Goal: Task Accomplishment & Management: Use online tool/utility

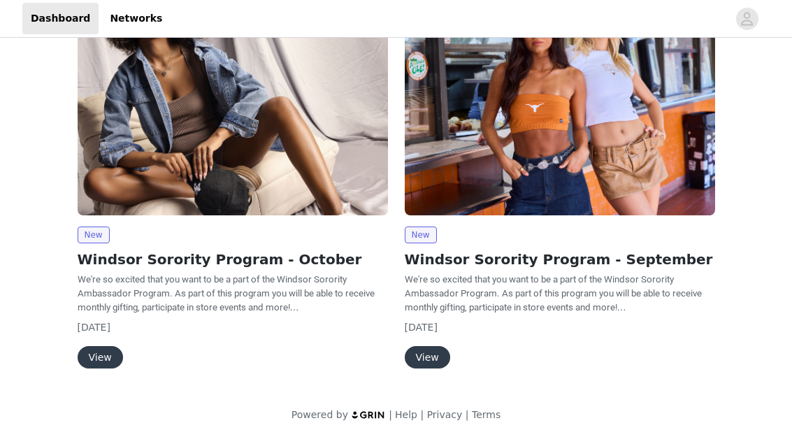
scroll to position [179, 0]
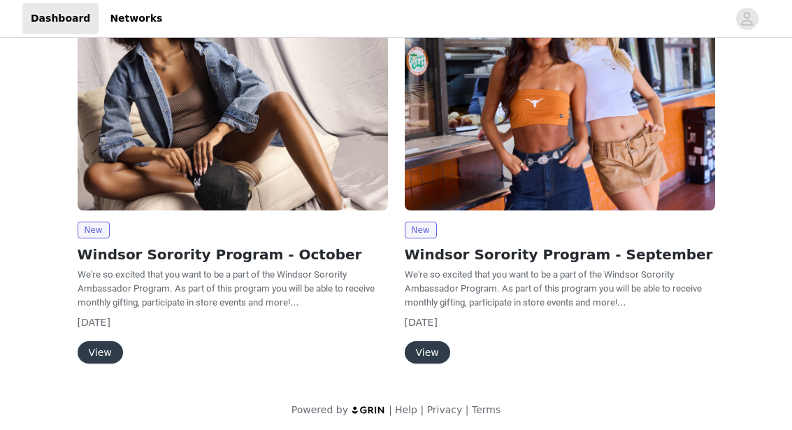
click at [97, 350] on button "View" at bounding box center [100, 352] width 45 height 22
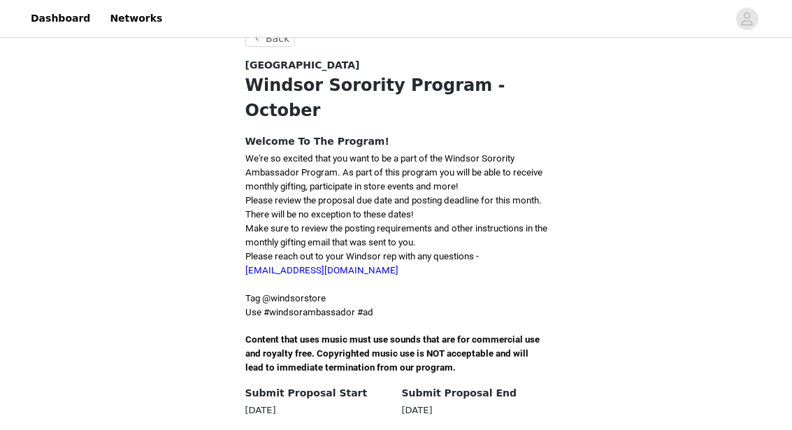
scroll to position [325, 0]
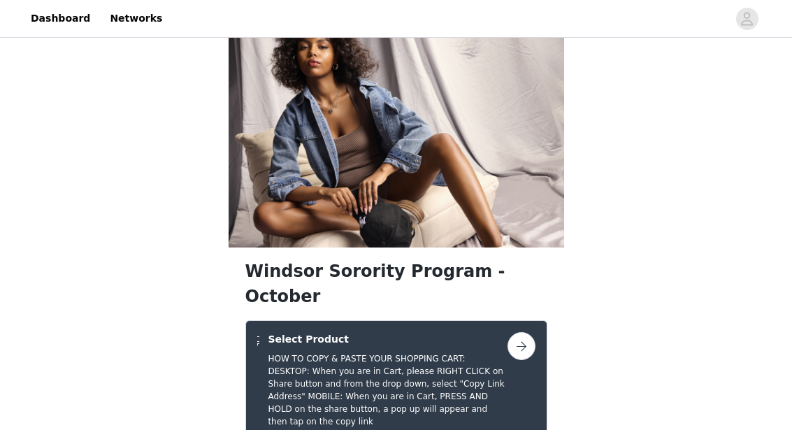
scroll to position [17, 0]
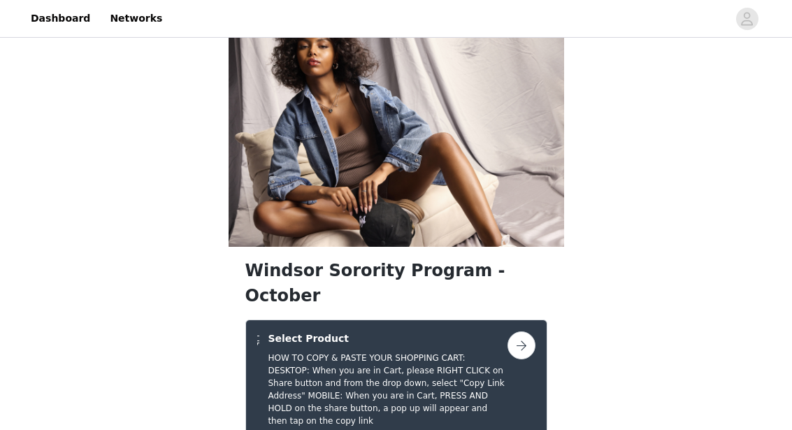
click at [515, 332] on button "button" at bounding box center [522, 346] width 28 height 28
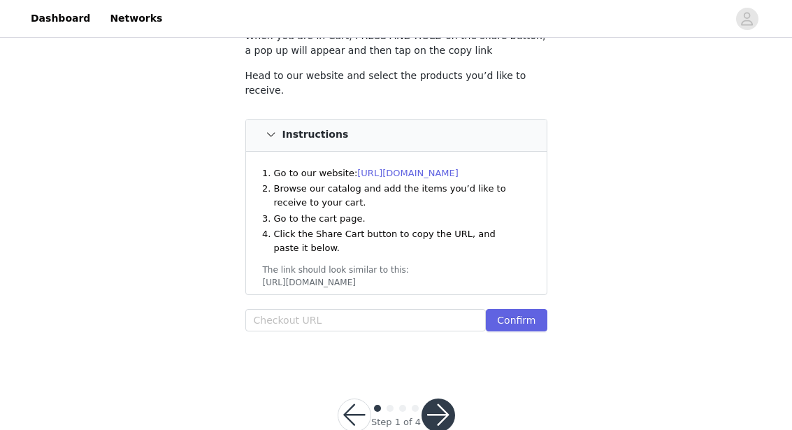
scroll to position [179, 0]
